Goal: Task Accomplishment & Management: Use online tool/utility

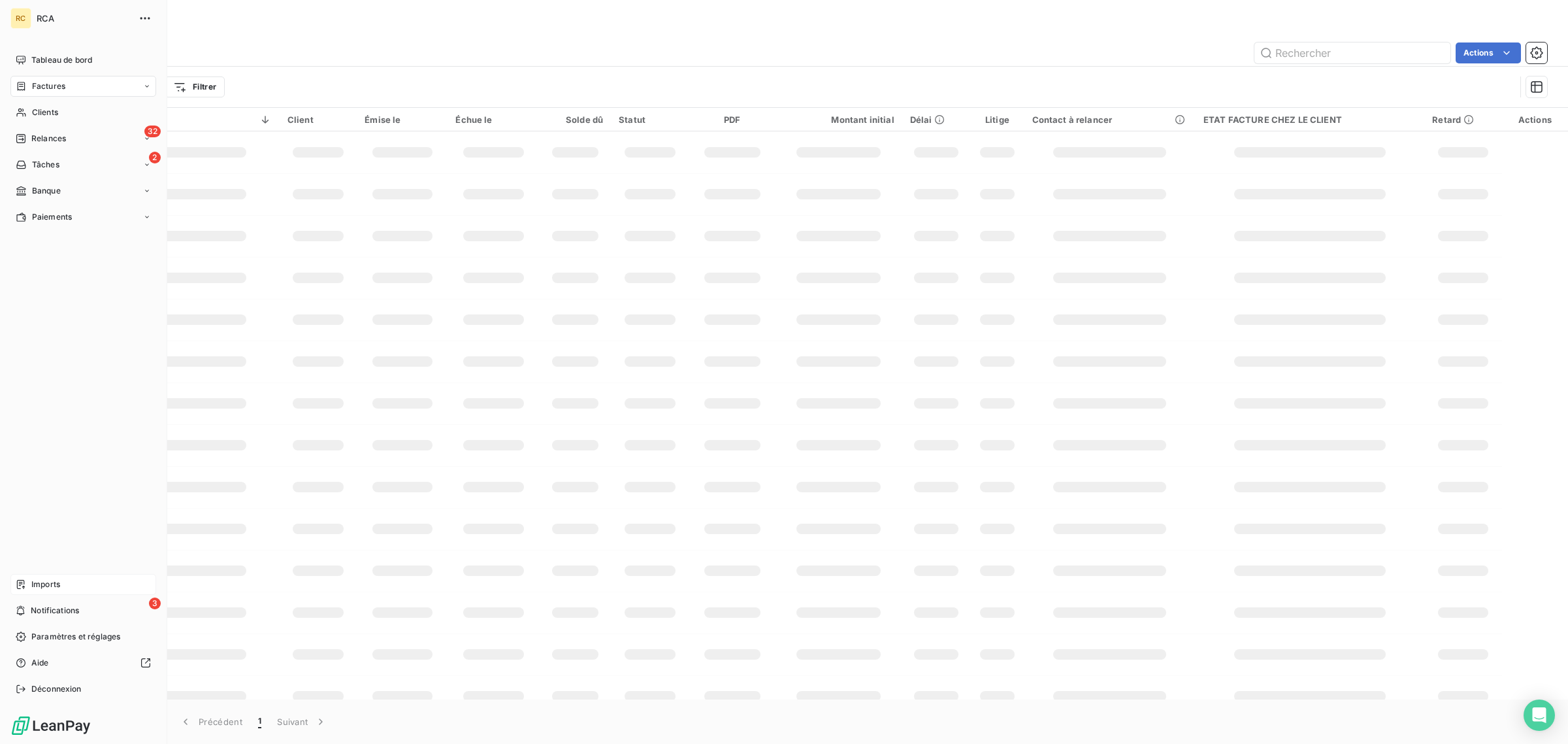
click at [51, 583] on span "Imports" at bounding box center [46, 584] width 28 height 12
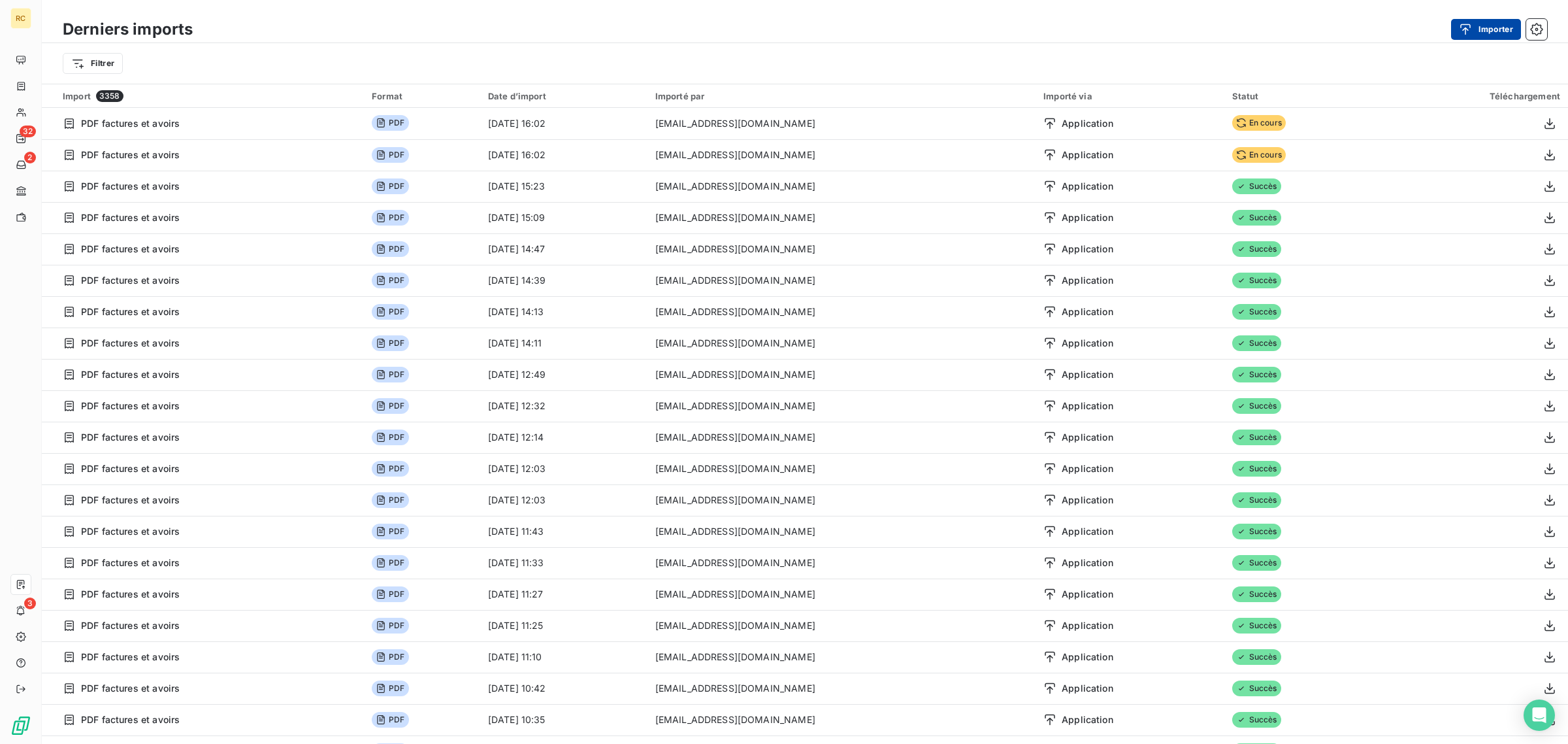
click at [1473, 29] on div "button" at bounding box center [1468, 29] width 20 height 13
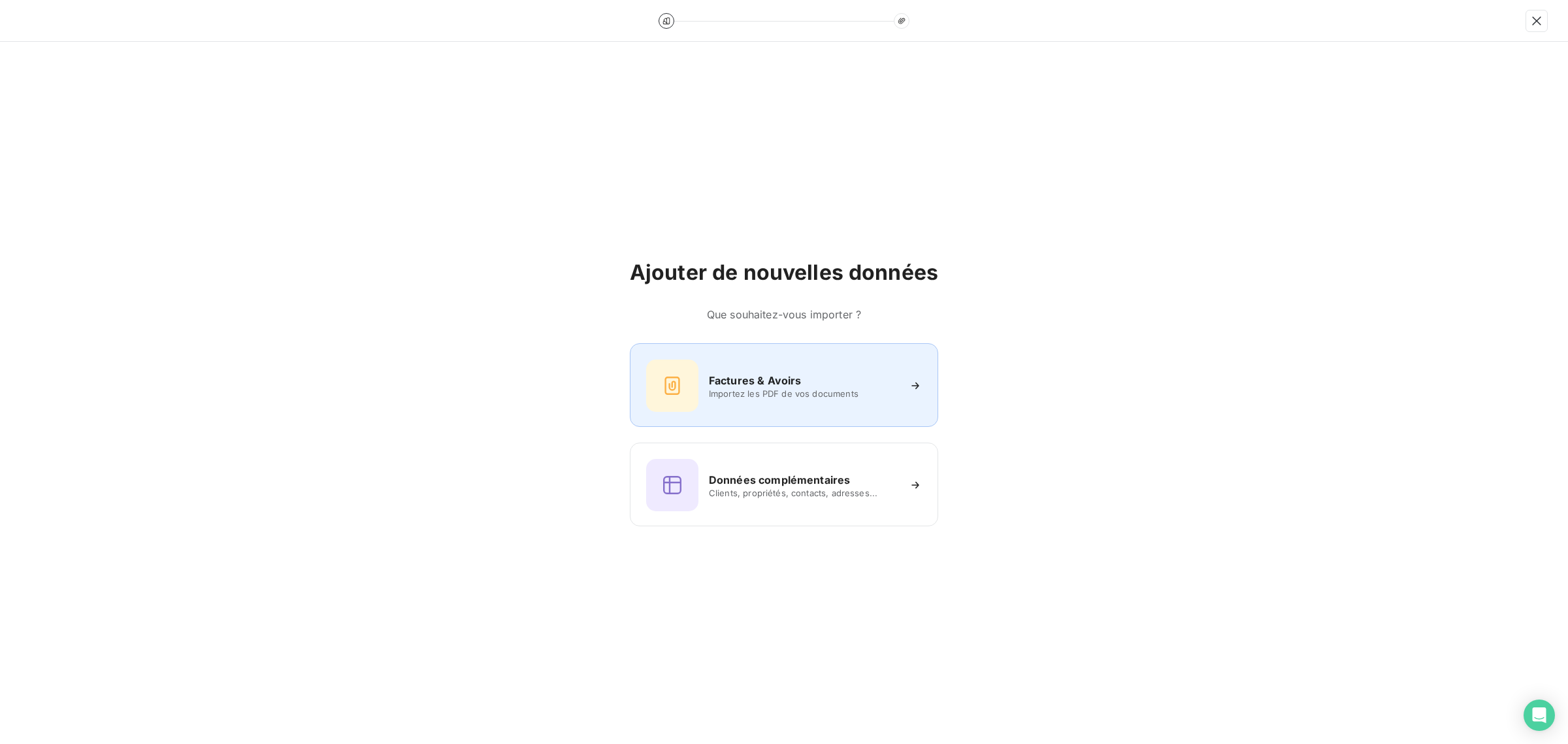
click at [718, 378] on h6 "Factures & Avoirs" at bounding box center [755, 380] width 92 height 16
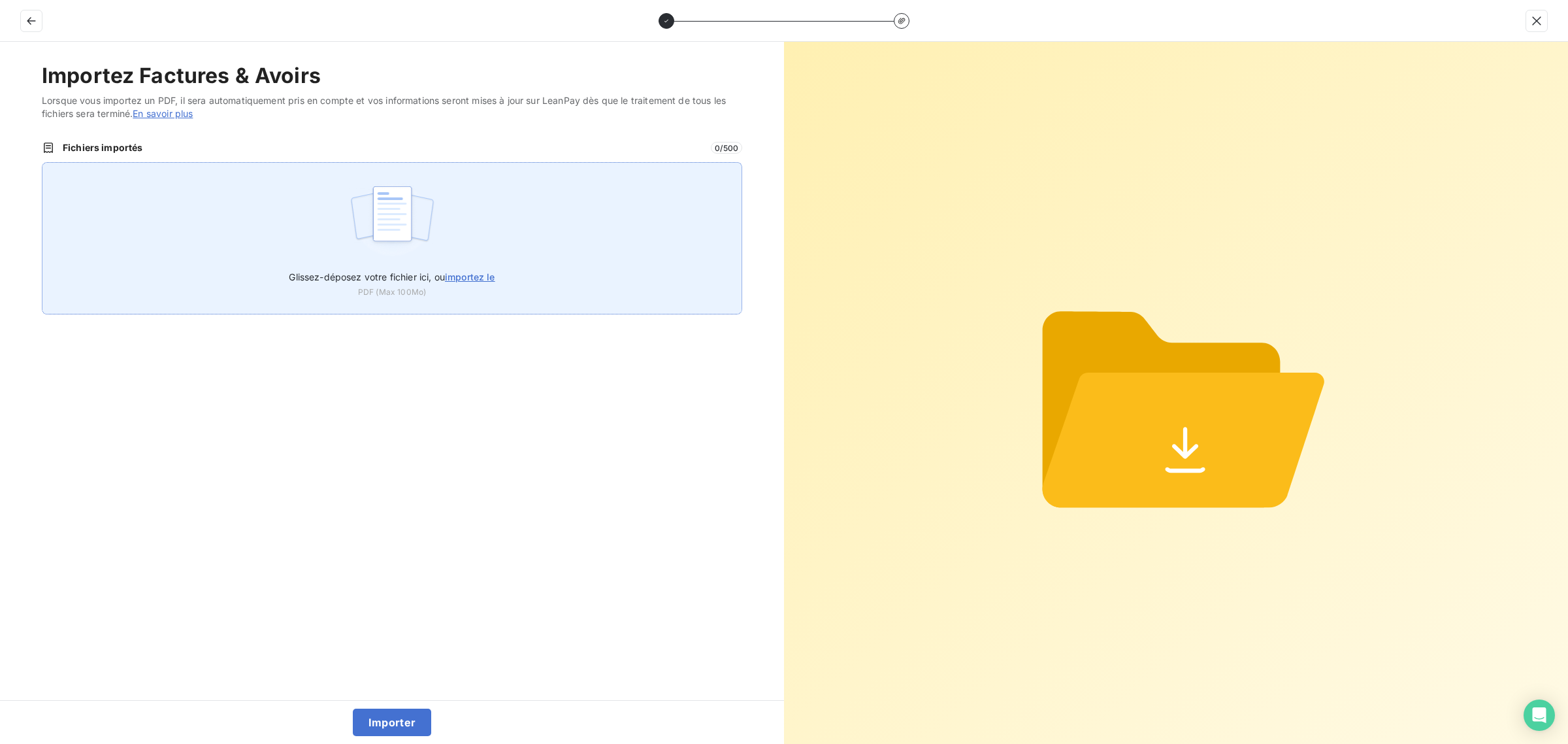
click at [337, 214] on div "Glissez-déposez votre fichier ici, ou importez le PDF (Max 100Mo)" at bounding box center [392, 238] width 700 height 153
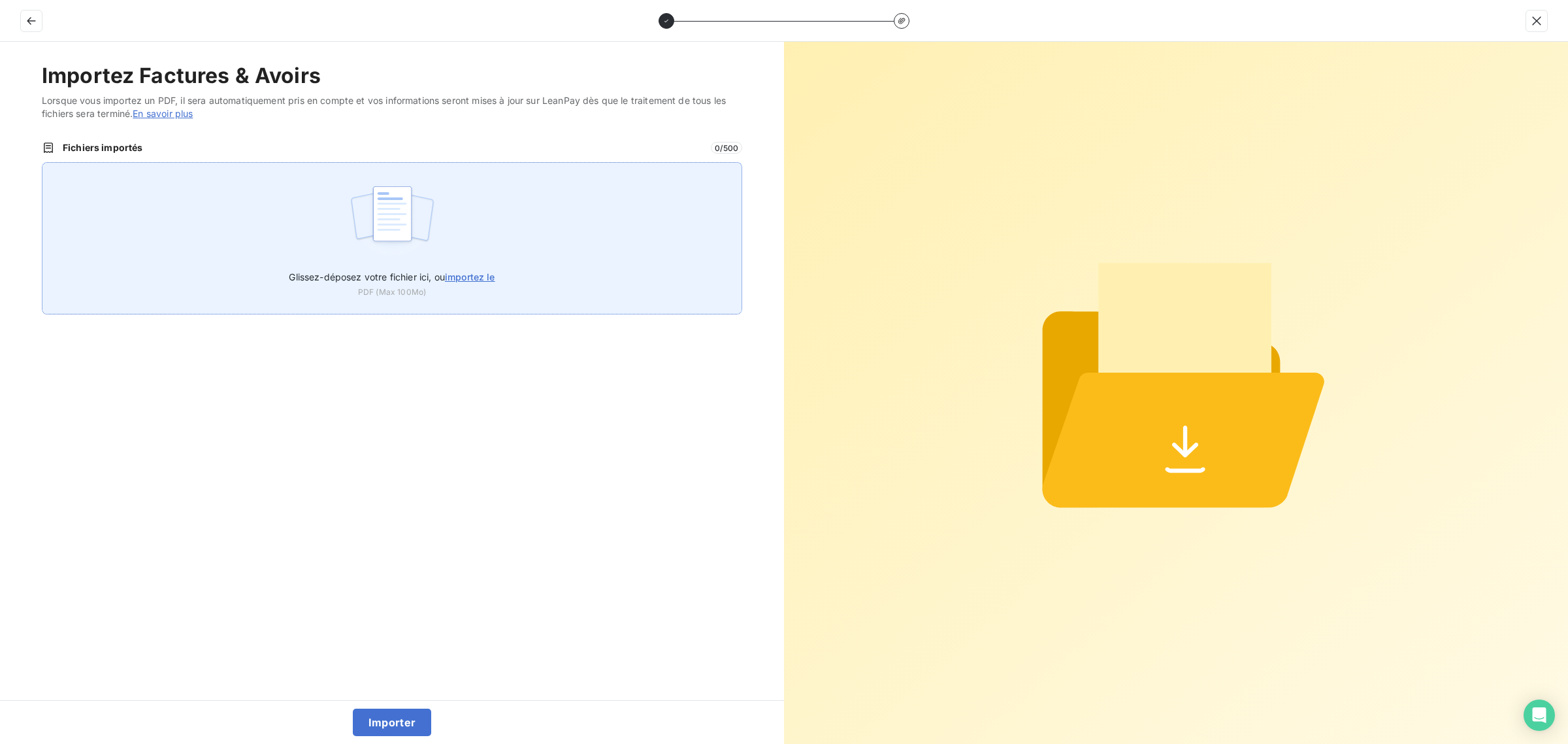
type input "C:\fakepath\FC38865.pdf"
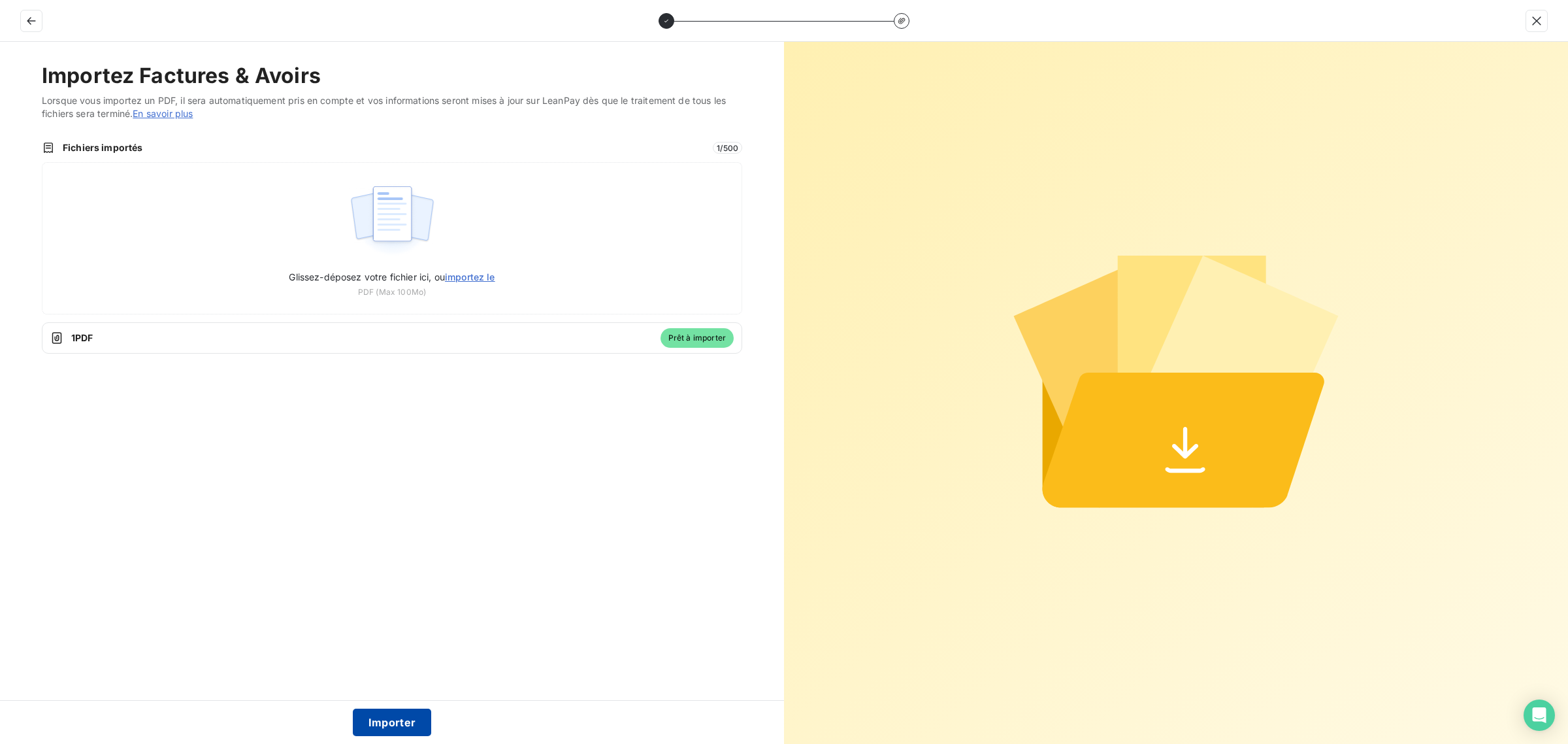
click at [394, 730] on button "Importer" at bounding box center [392, 722] width 79 height 28
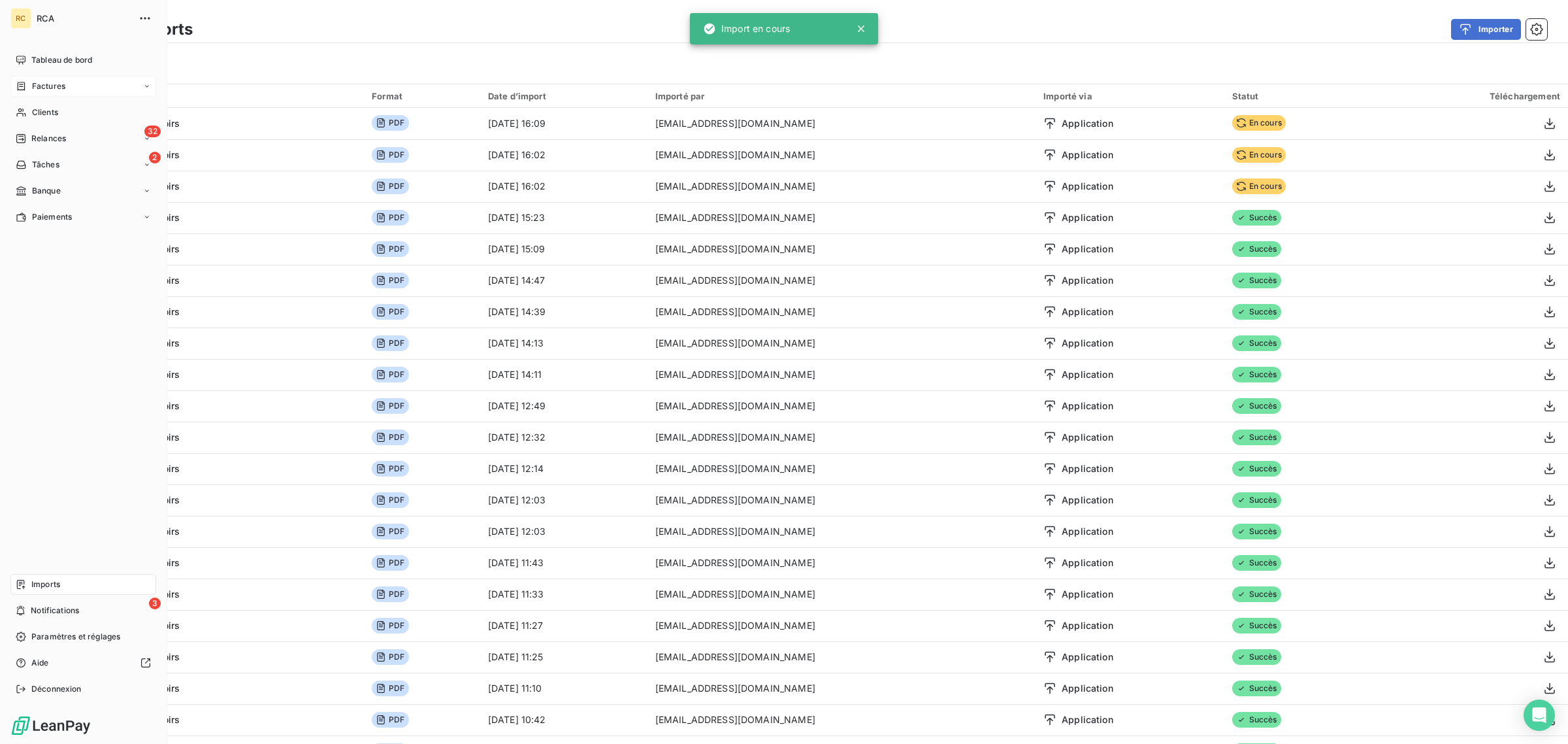
click at [43, 89] on span "Factures" at bounding box center [49, 86] width 33 height 12
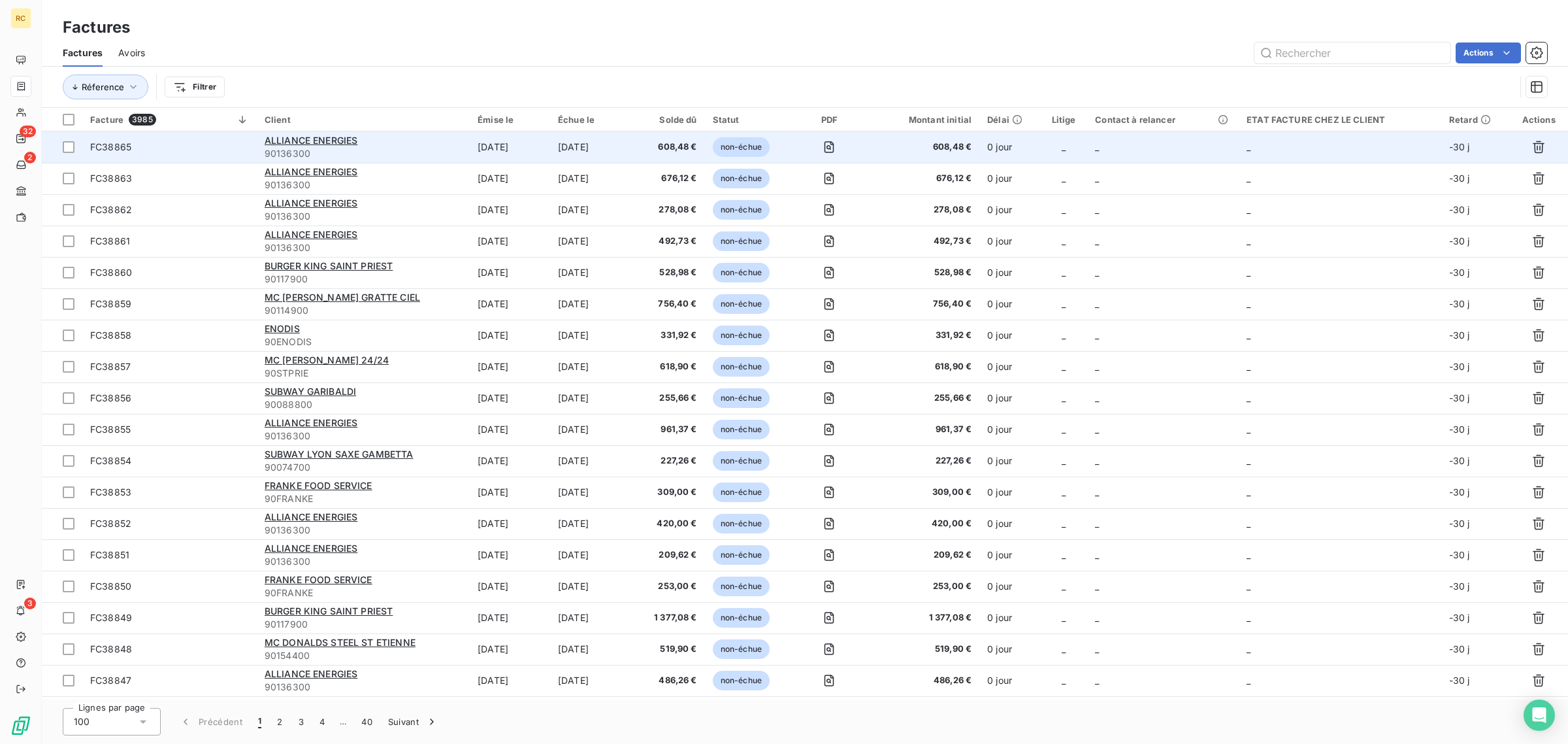
click at [173, 154] on td "FC38865" at bounding box center [169, 147] width 175 height 32
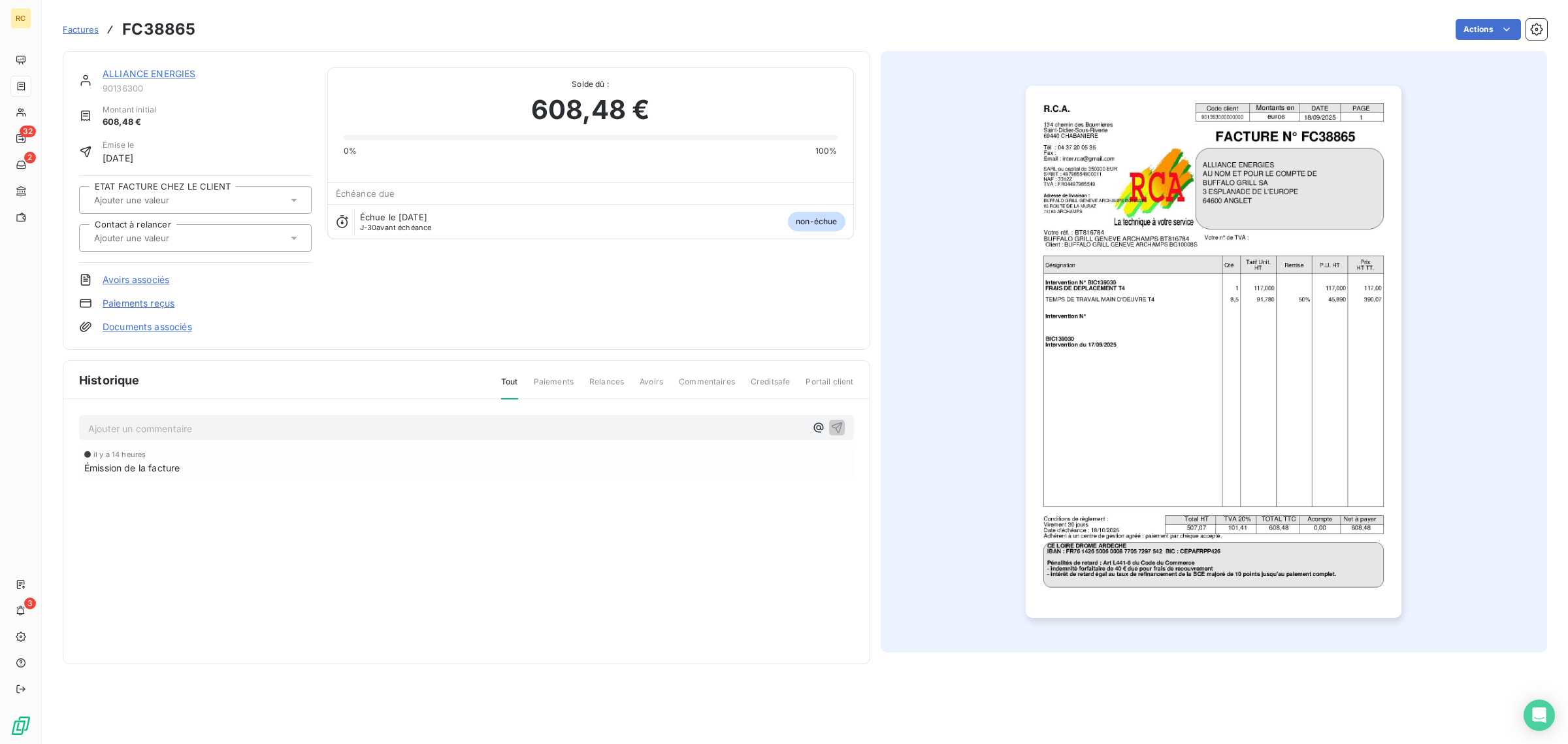
click at [124, 326] on link "Documents associés" at bounding box center [147, 327] width 89 height 13
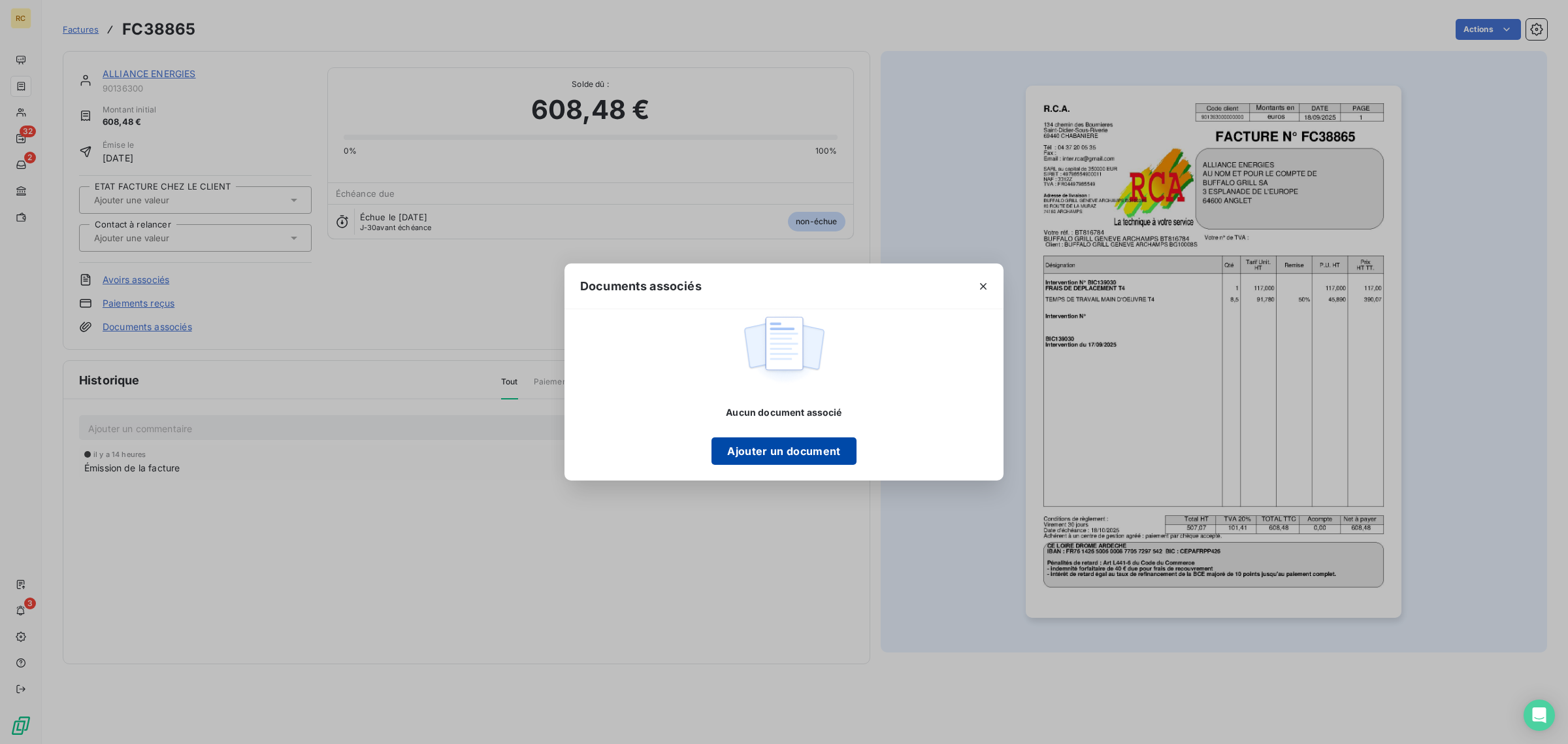
click at [787, 440] on button "Ajouter un document" at bounding box center [783, 451] width 145 height 28
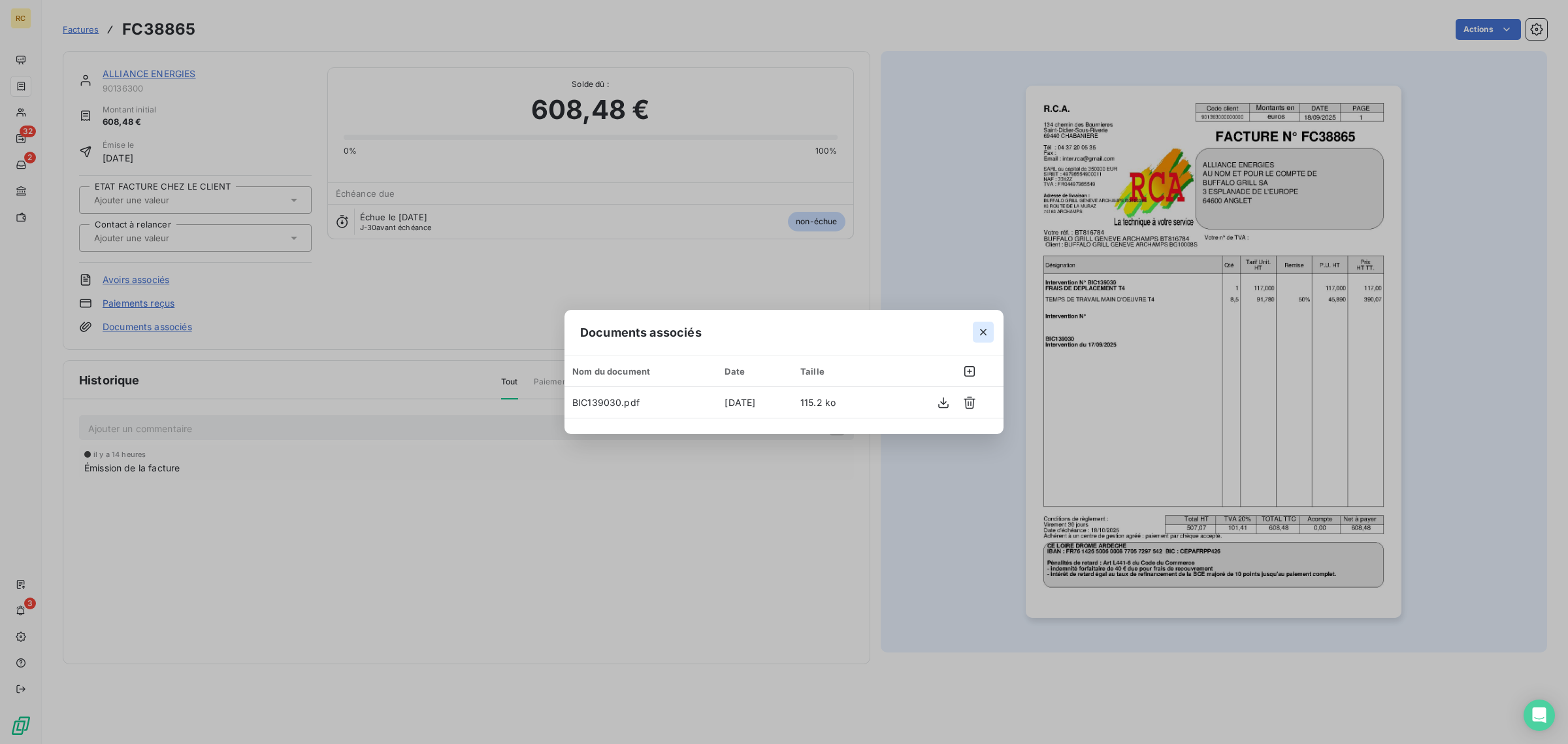
click at [978, 329] on icon "button" at bounding box center [983, 332] width 13 height 13
